Goal: Task Accomplishment & Management: Manage account settings

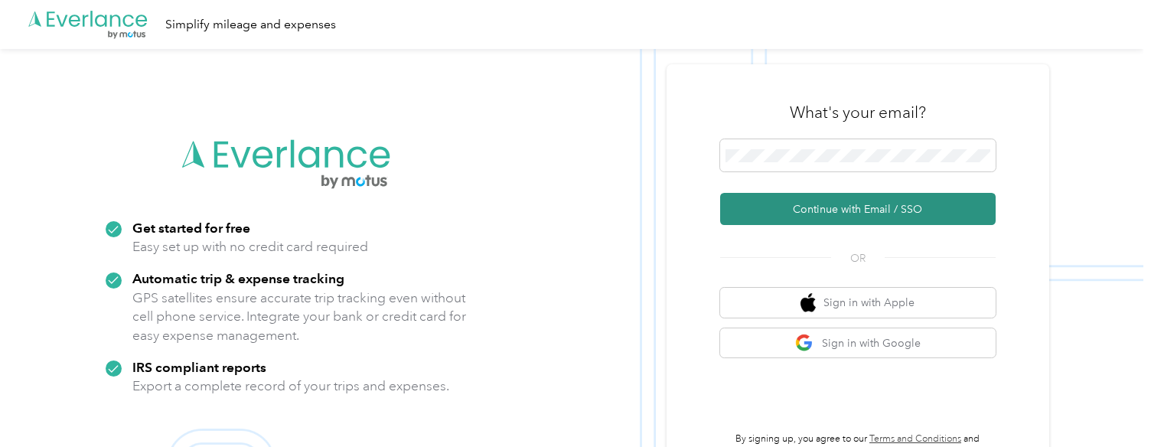
click at [826, 207] on button "Continue with Email / SSO" at bounding box center [858, 209] width 276 height 32
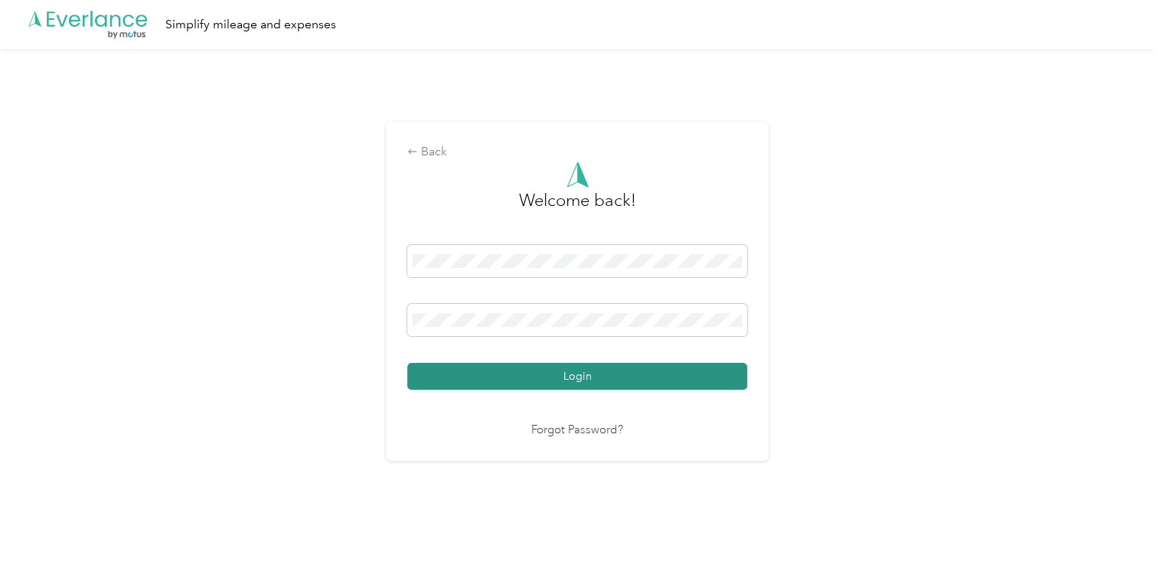
click at [597, 374] on button "Login" at bounding box center [577, 376] width 340 height 27
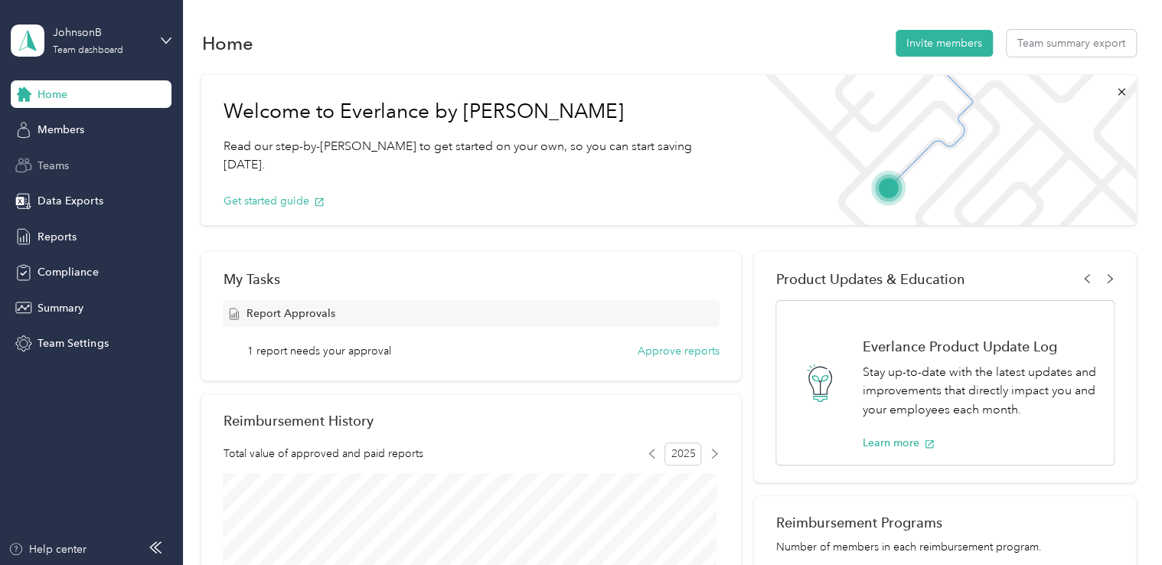
click at [66, 164] on span "Teams" at bounding box center [53, 166] width 31 height 16
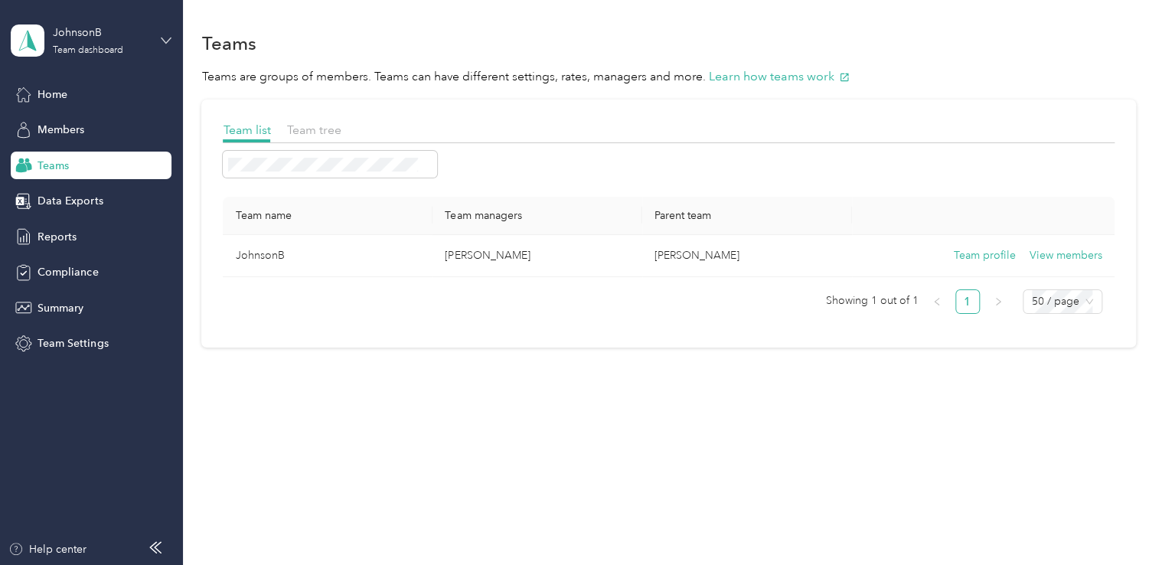
click at [167, 38] on icon at bounding box center [166, 40] width 11 height 11
click at [346, 29] on div "Teams" at bounding box center [668, 43] width 934 height 32
click at [40, 131] on span "Members" at bounding box center [61, 130] width 47 height 16
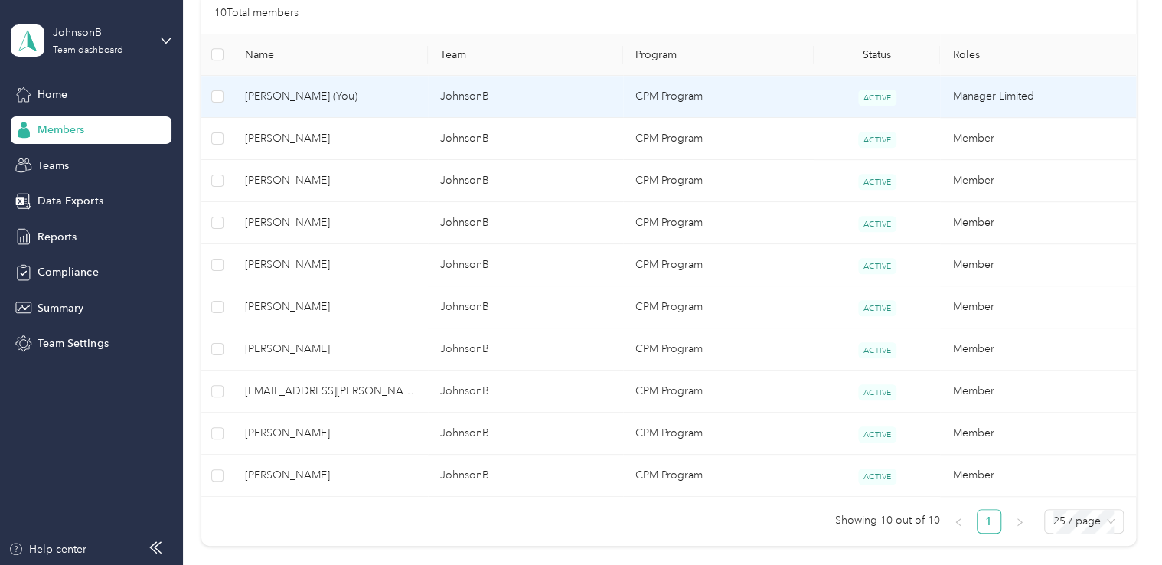
scroll to position [383, 0]
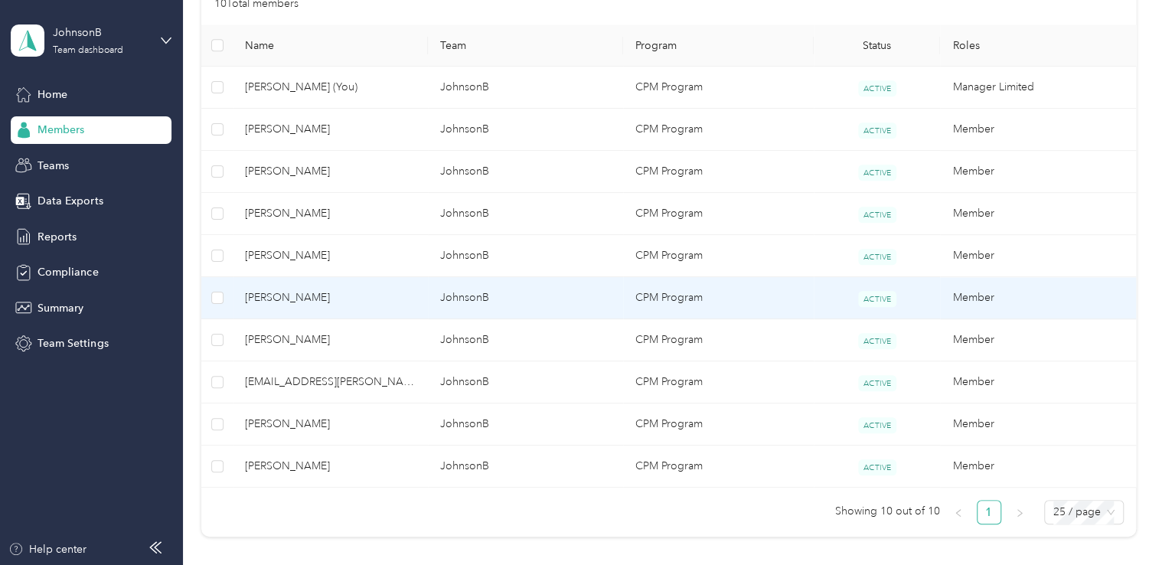
click at [475, 293] on td "JohnsonB" at bounding box center [525, 298] width 195 height 42
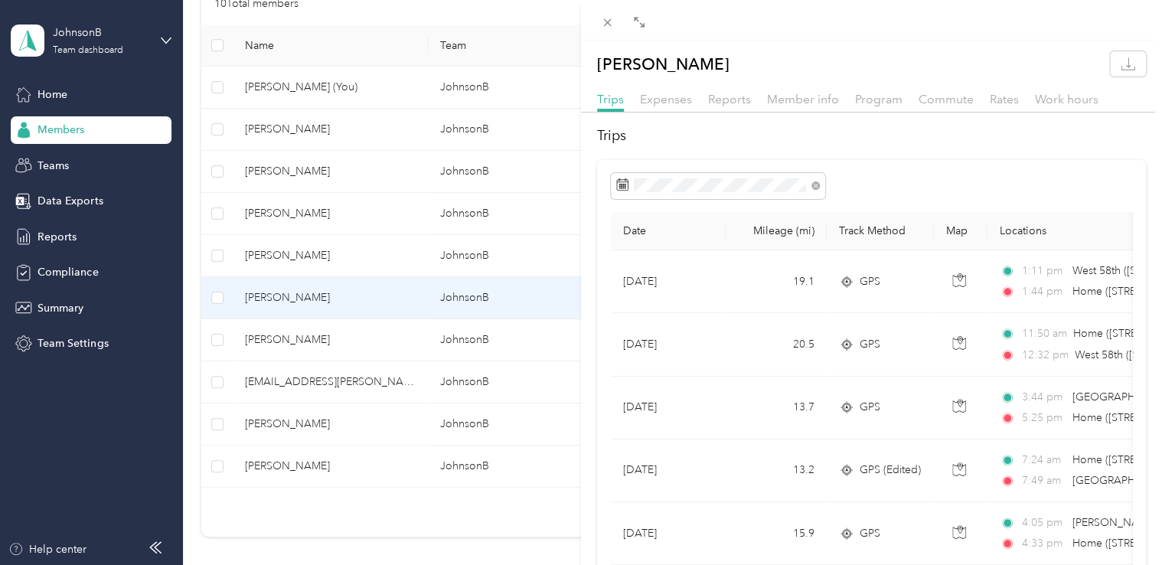
click at [66, 236] on div "[PERSON_NAME] Trips Expenses Reports Member info Program Commute Rates Work hou…" at bounding box center [581, 282] width 1162 height 565
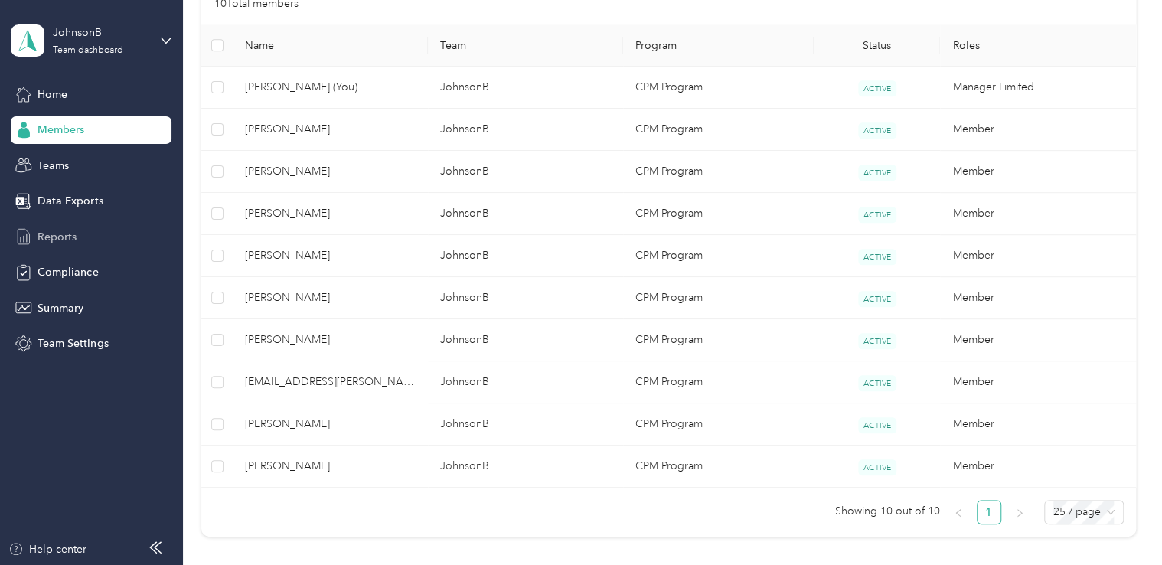
click at [65, 234] on span "Reports" at bounding box center [57, 237] width 39 height 16
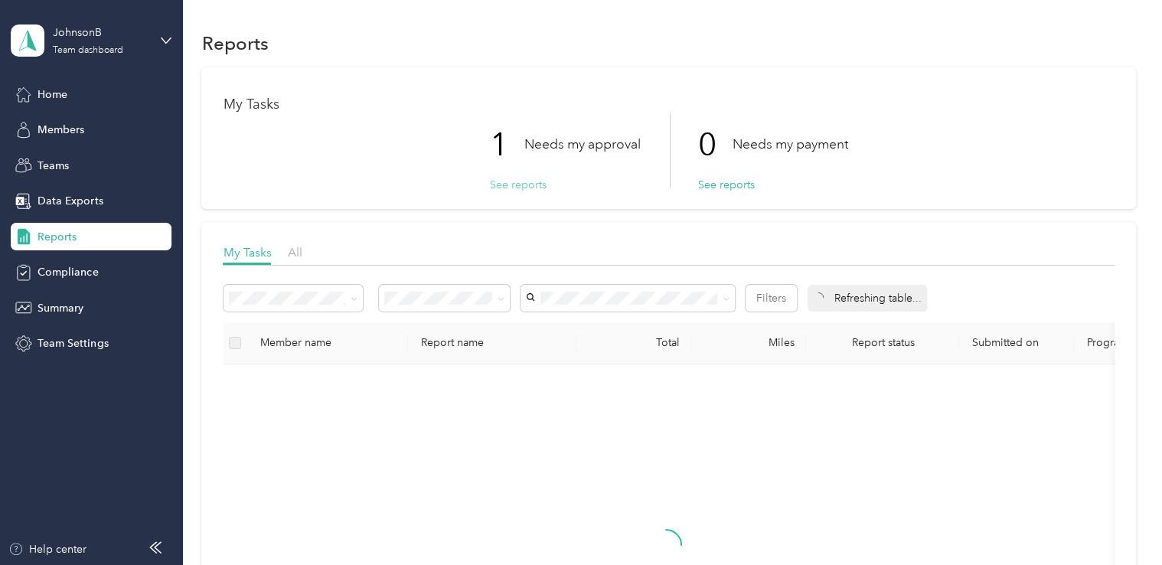
click at [516, 184] on button "See reports" at bounding box center [517, 185] width 57 height 16
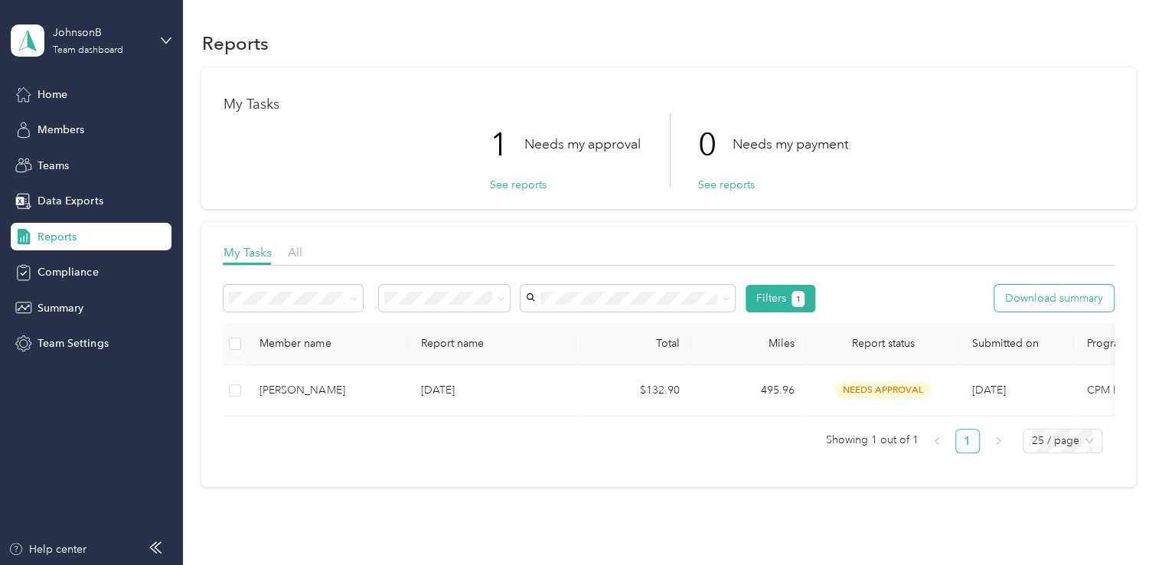
click at [1025, 307] on button "Download summary" at bounding box center [1054, 298] width 119 height 27
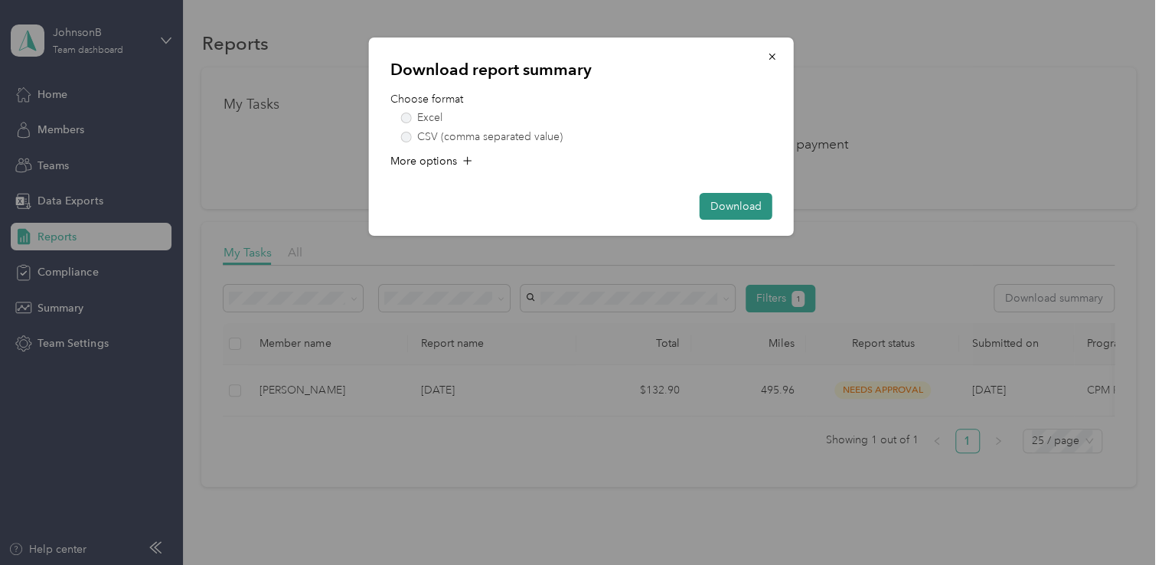
click at [740, 203] on button "Download" at bounding box center [736, 206] width 73 height 27
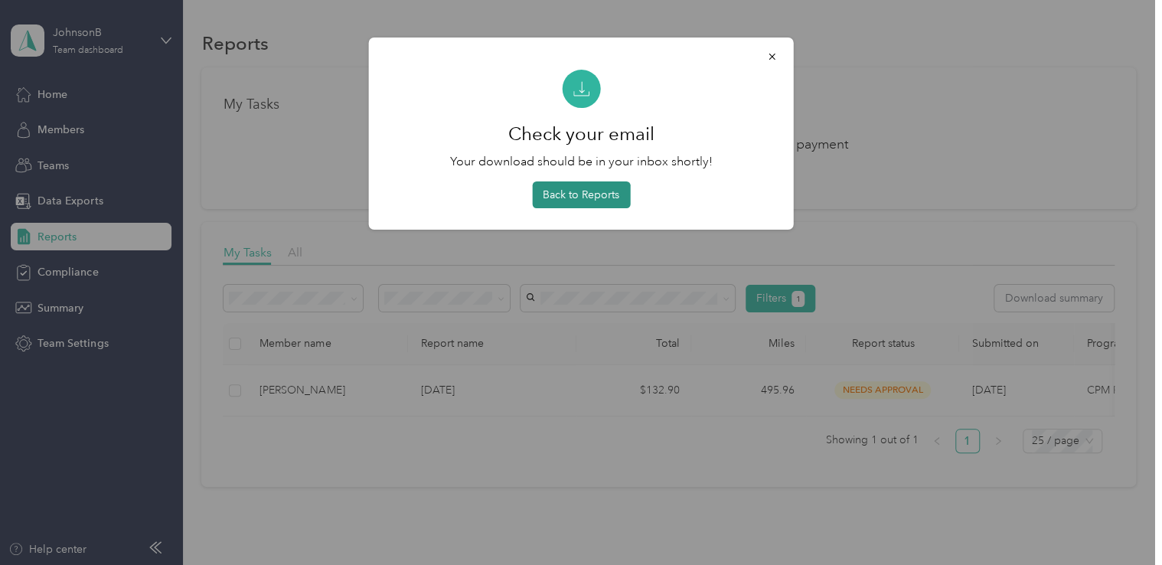
click at [609, 199] on button "Back to Reports" at bounding box center [581, 194] width 98 height 27
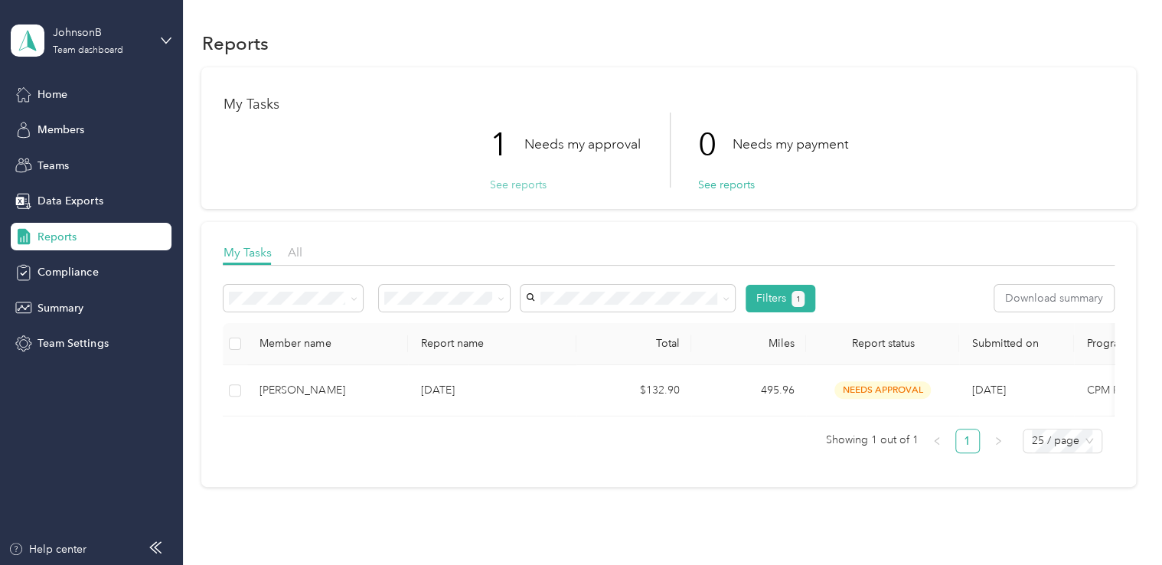
click at [518, 188] on button "See reports" at bounding box center [517, 185] width 57 height 16
click at [512, 188] on button "See reports" at bounding box center [517, 185] width 57 height 16
click at [511, 184] on button "See reports" at bounding box center [517, 185] width 57 height 16
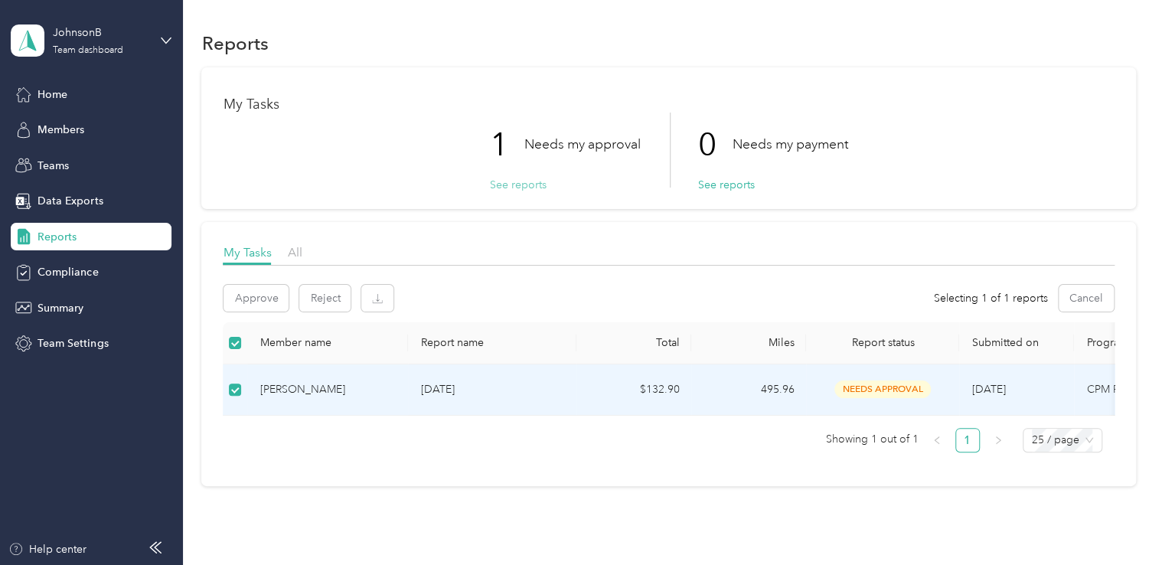
click at [500, 185] on button "See reports" at bounding box center [517, 185] width 57 height 16
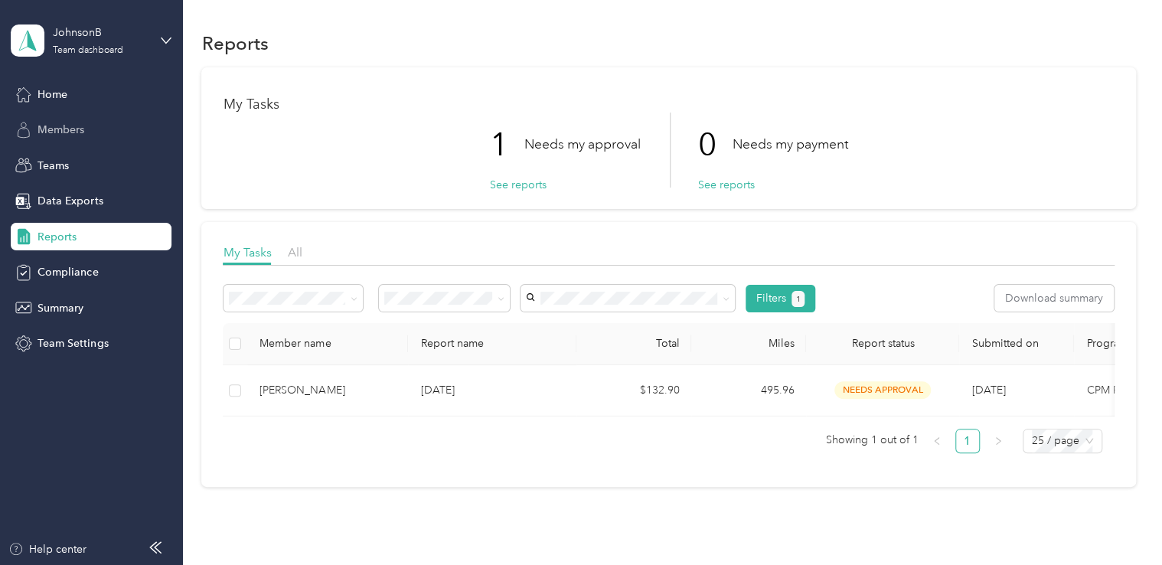
click at [57, 129] on span "Members" at bounding box center [61, 130] width 47 height 16
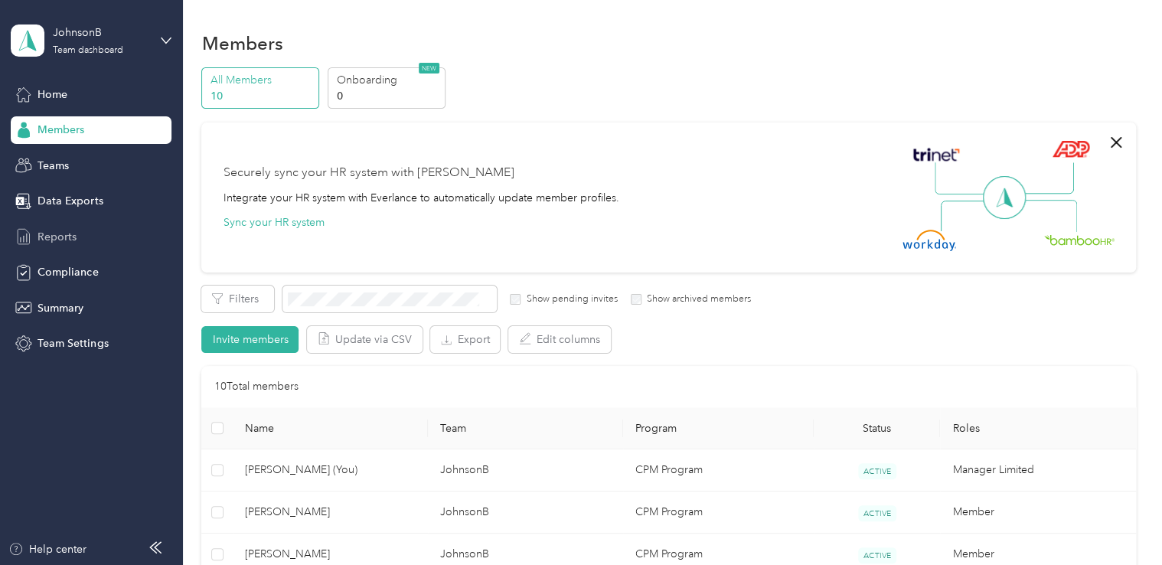
click at [64, 237] on span "Reports" at bounding box center [57, 237] width 39 height 16
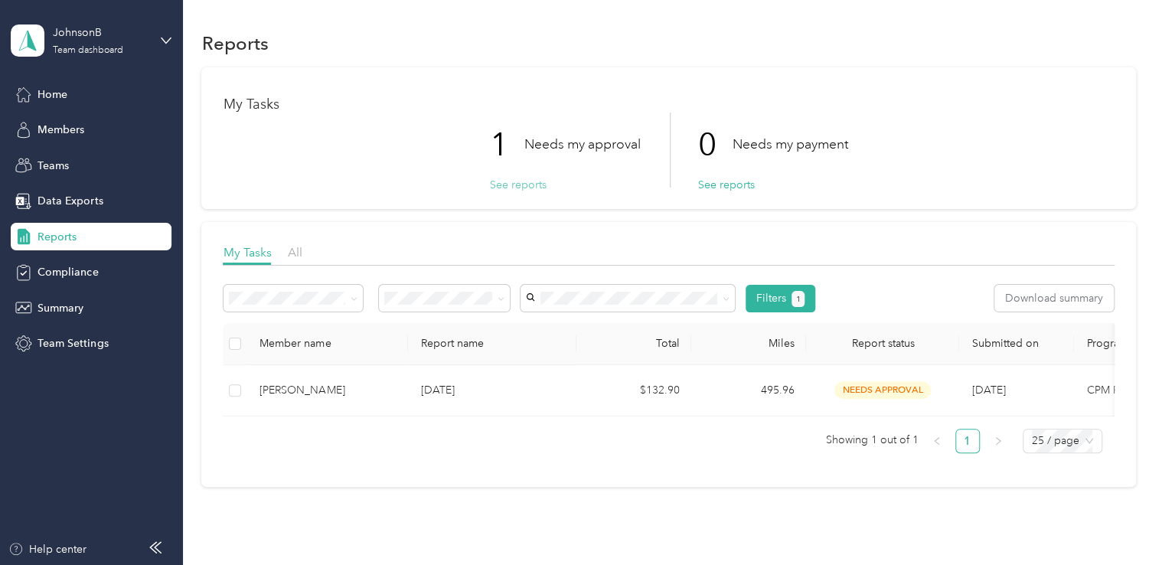
click at [505, 189] on button "See reports" at bounding box center [517, 185] width 57 height 16
click at [507, 185] on button "See reports" at bounding box center [517, 185] width 57 height 16
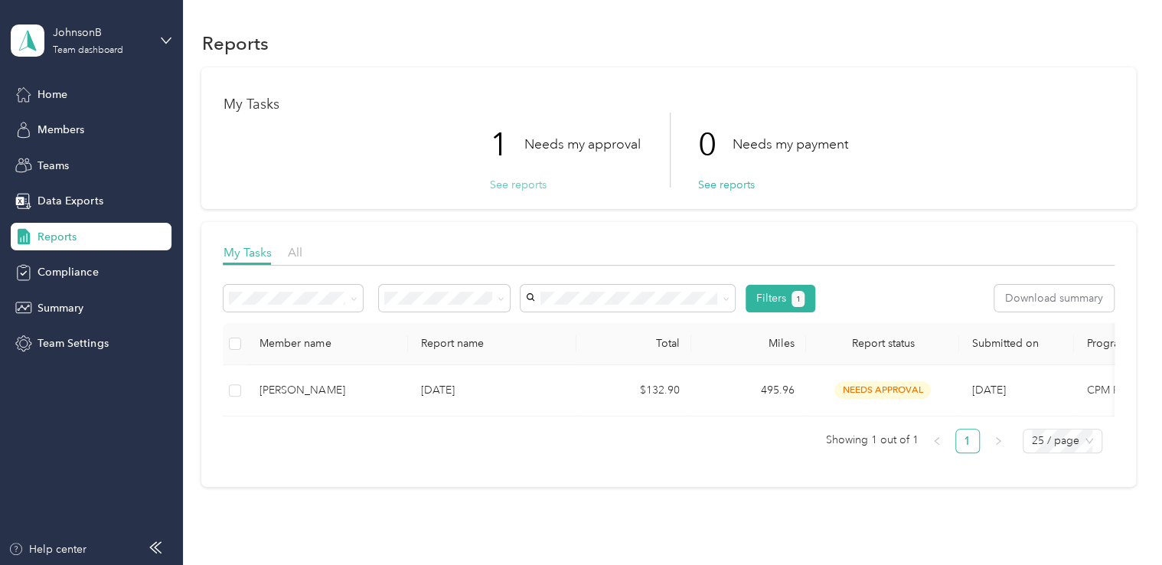
click at [507, 185] on button "See reports" at bounding box center [517, 185] width 57 height 16
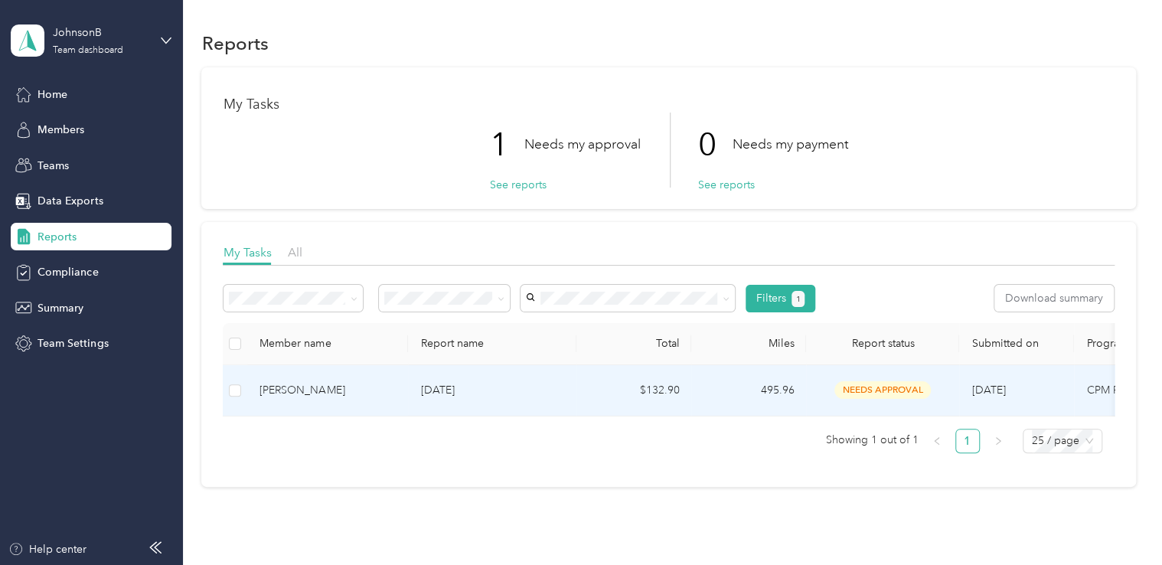
click at [891, 387] on span "needs approval" at bounding box center [883, 390] width 96 height 18
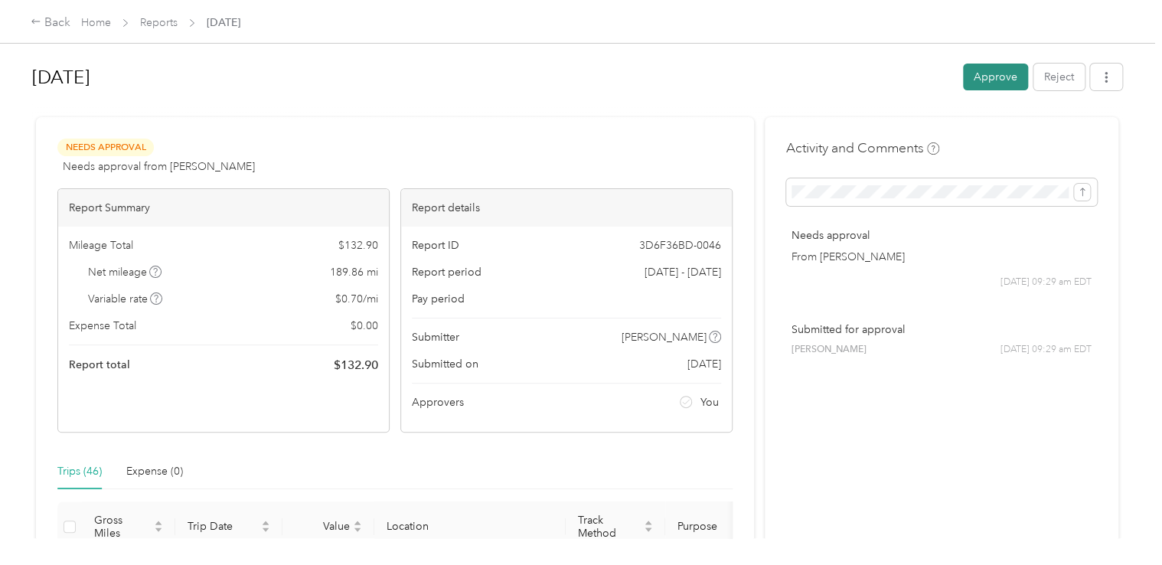
click at [997, 79] on button "Approve" at bounding box center [995, 77] width 65 height 27
